Goal: Navigation & Orientation: Find specific page/section

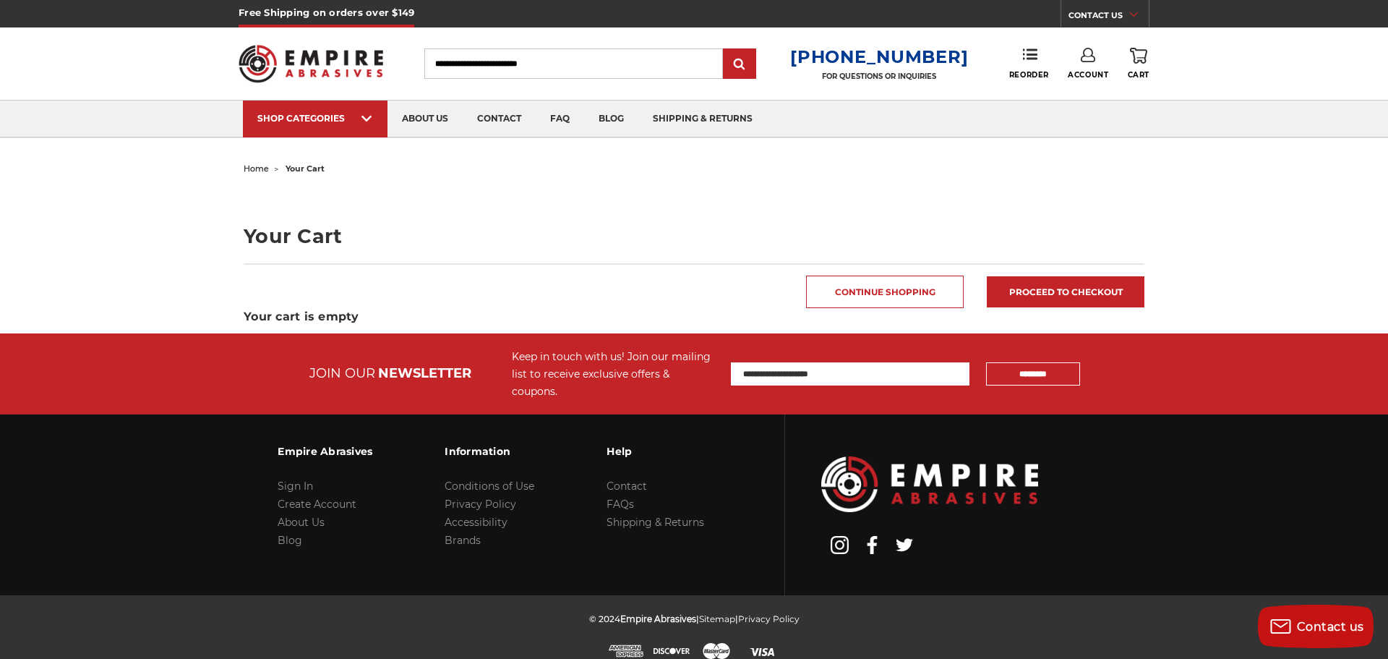
click at [1092, 67] on link "Account" at bounding box center [1088, 64] width 40 height 32
click at [1098, 86] on link "Account" at bounding box center [1088, 93] width 103 height 27
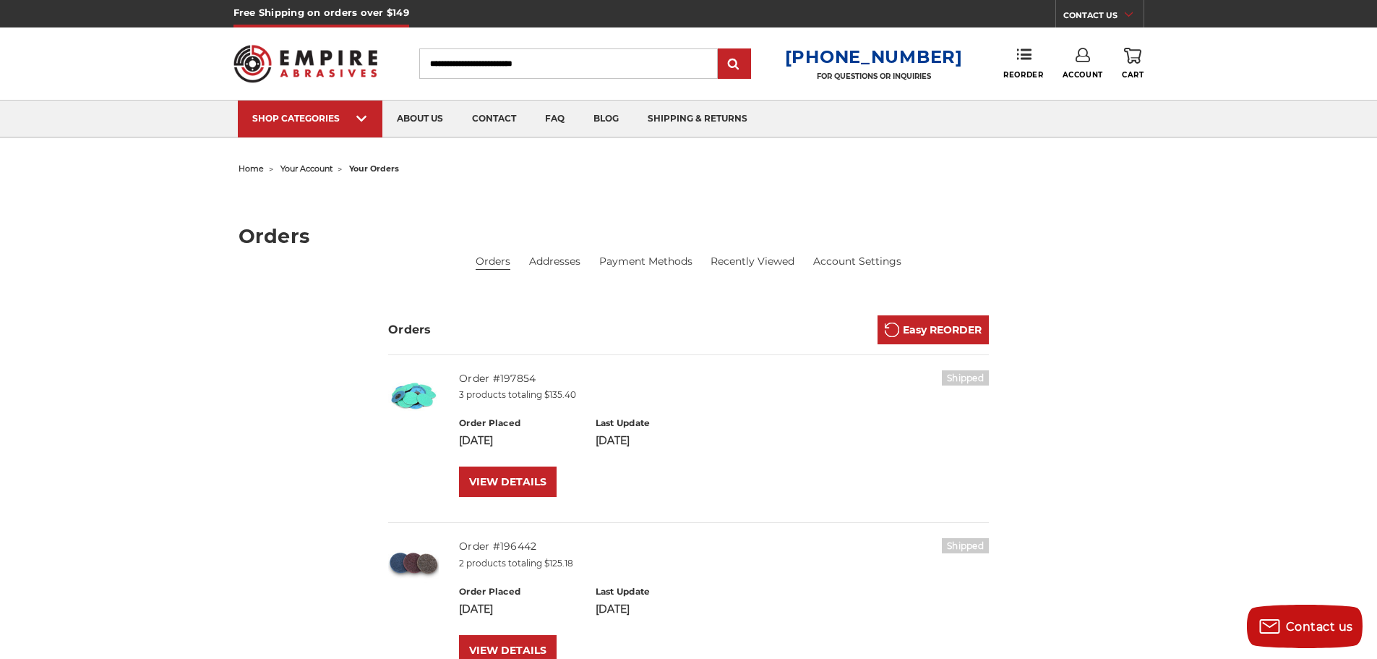
click at [1131, 59] on icon at bounding box center [1132, 56] width 17 height 16
click at [543, 164] on ul "home your account your orders" at bounding box center [689, 168] width 901 height 21
